Goal: Task Accomplishment & Management: Use online tool/utility

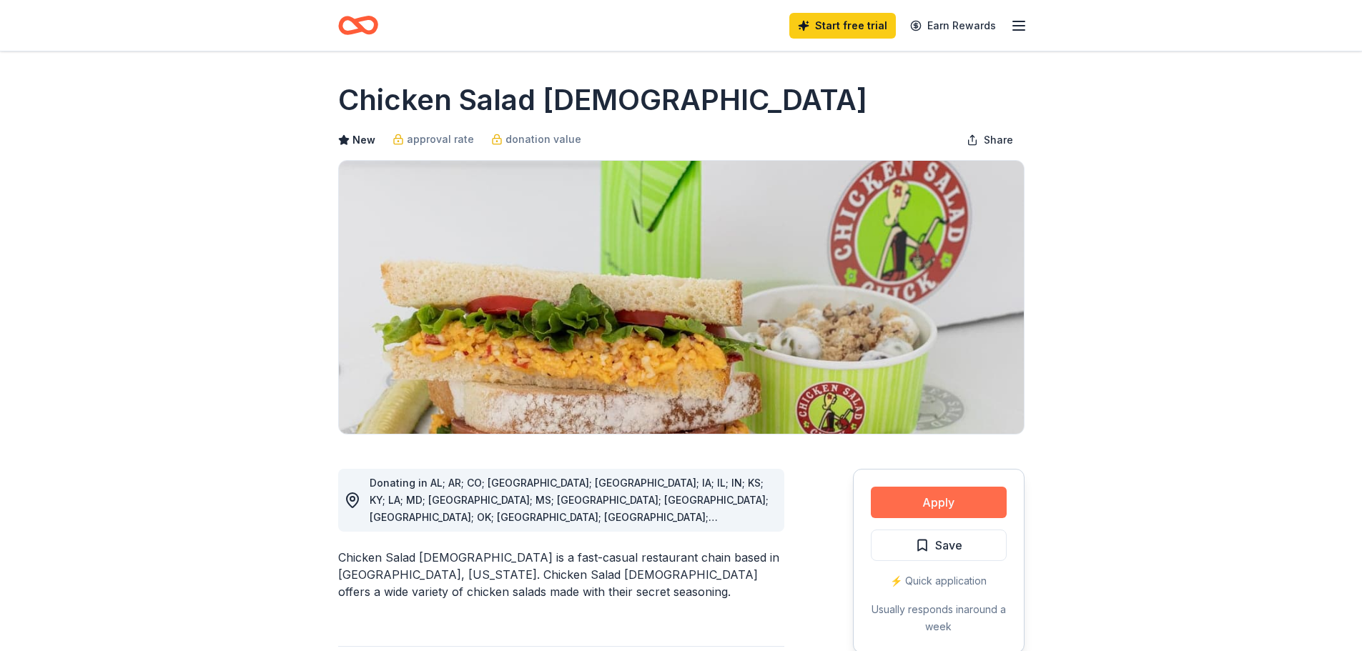
click at [938, 500] on button "Apply" at bounding box center [939, 502] width 136 height 31
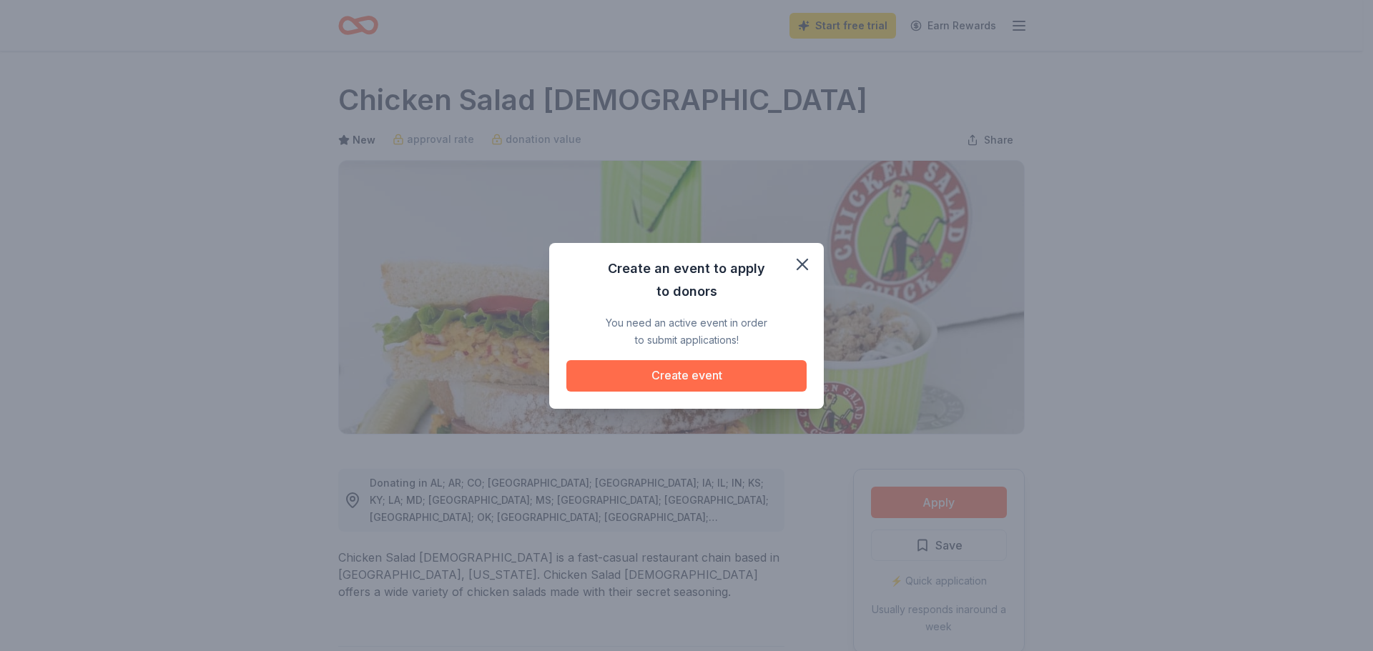
click at [721, 380] on button "Create event" at bounding box center [686, 375] width 240 height 31
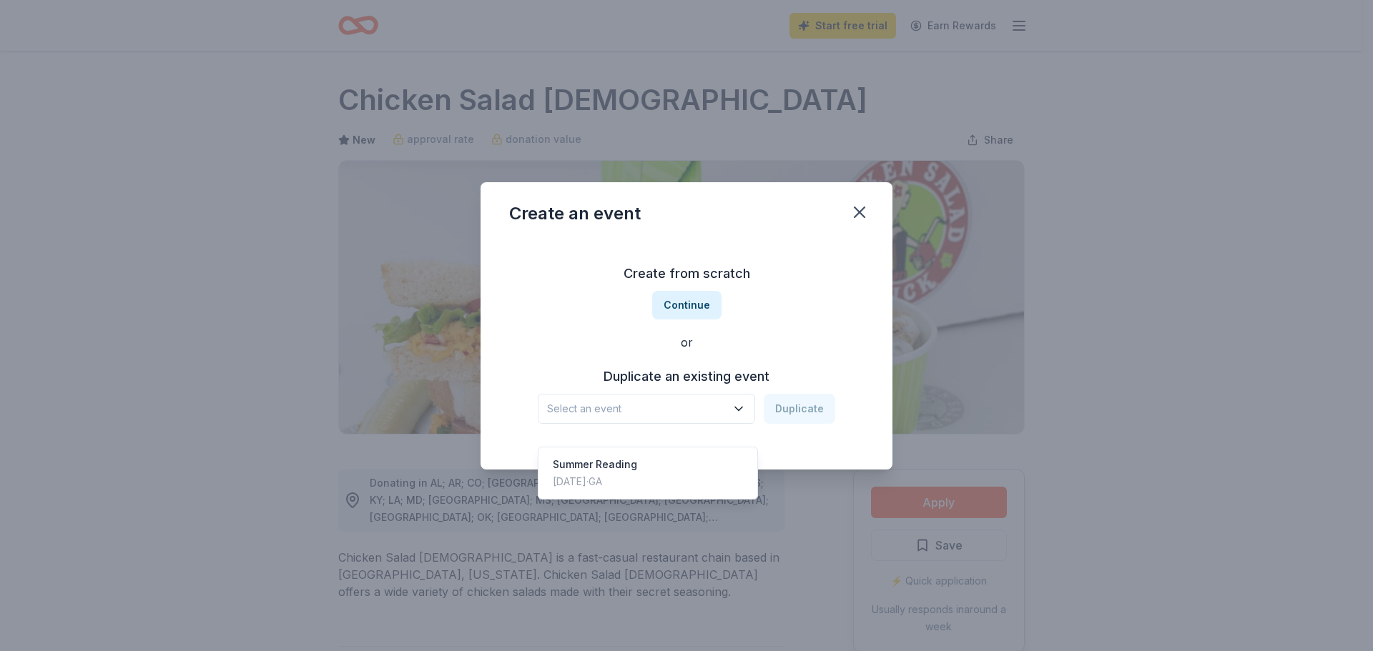
click at [667, 408] on span "Select an event" at bounding box center [636, 408] width 179 height 17
click at [623, 473] on div "Jul 31, 2025 · GA" at bounding box center [595, 481] width 84 height 17
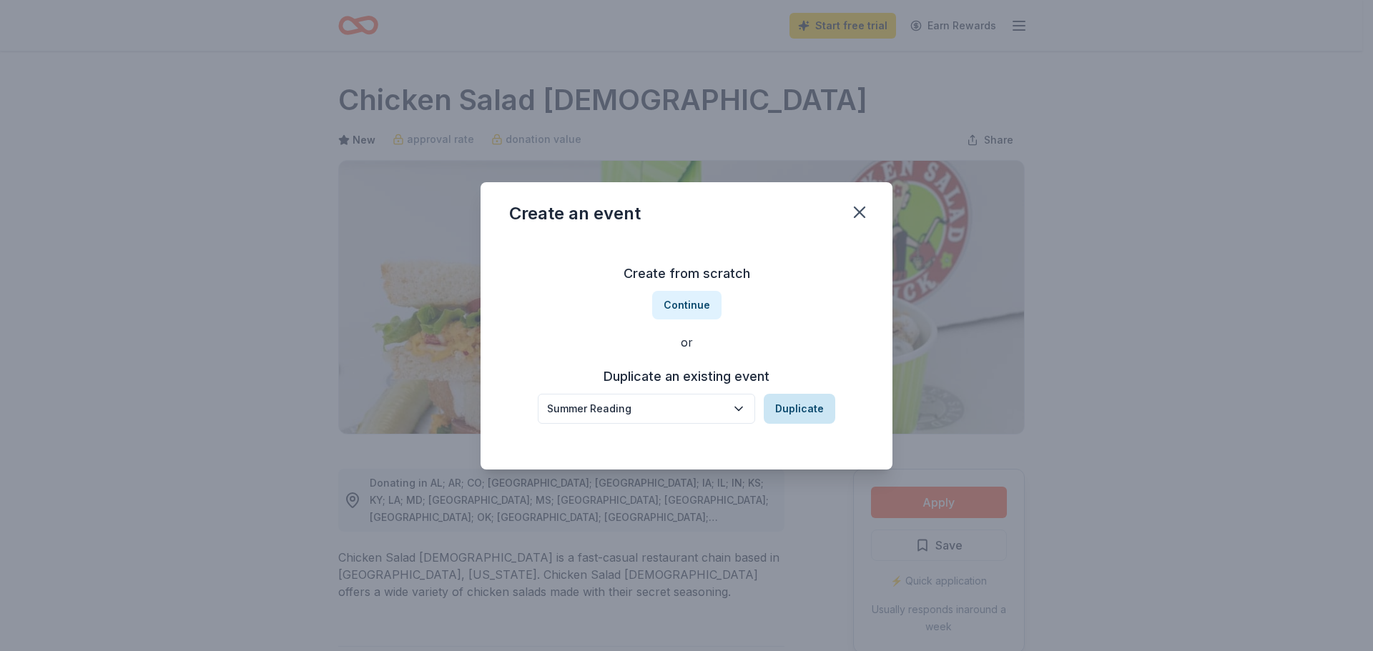
click at [812, 410] on button "Duplicate" at bounding box center [799, 409] width 71 height 30
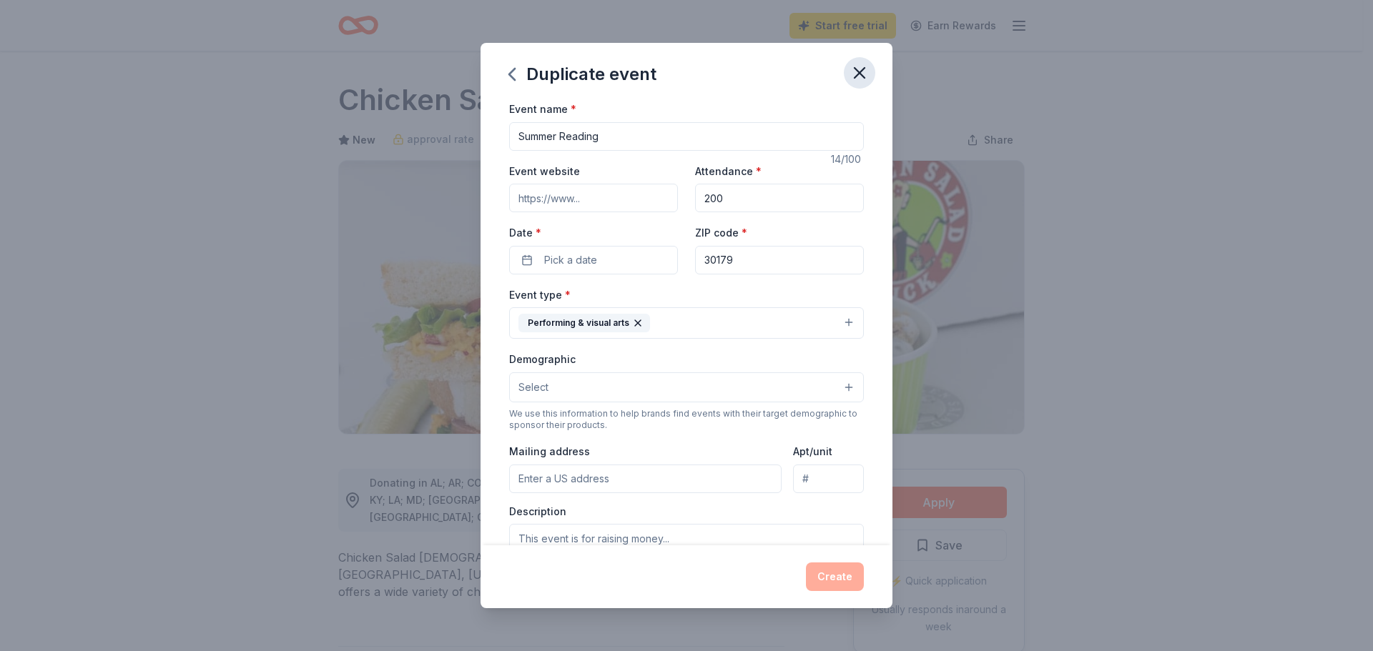
click at [859, 74] on icon "button" at bounding box center [859, 73] width 10 height 10
